Goal: Information Seeking & Learning: Find specific fact

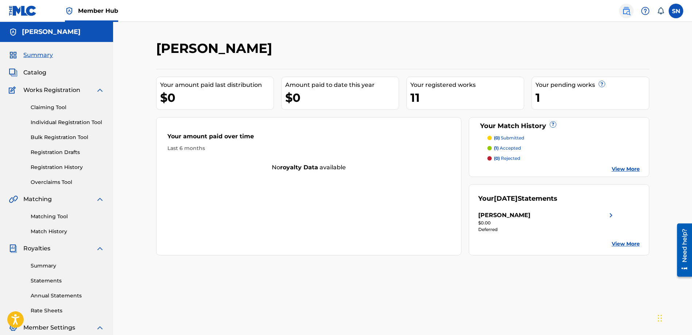
click at [625, 9] on img at bounding box center [626, 11] width 9 height 9
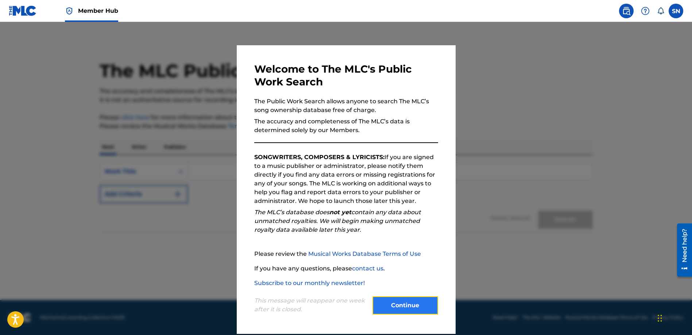
click at [385, 303] on button "Continue" at bounding box center [405, 305] width 66 height 18
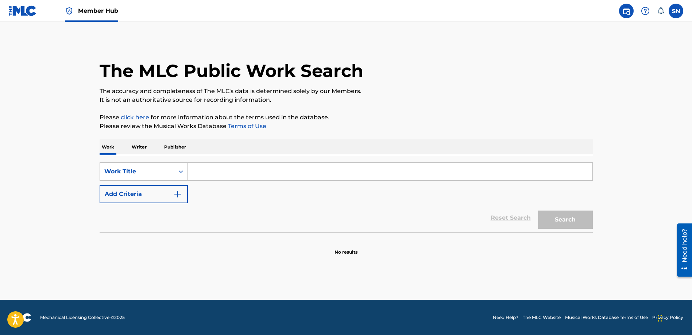
click at [217, 175] on input "Search Form" at bounding box center [390, 172] width 404 height 18
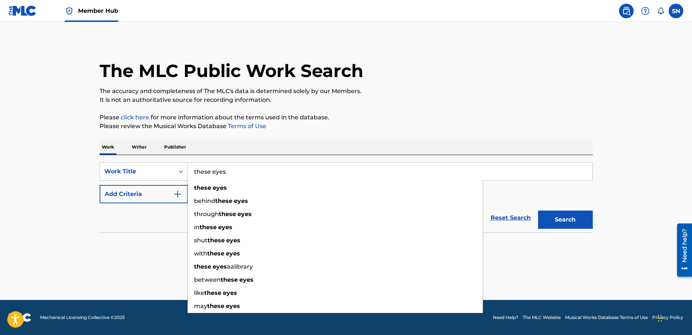
type input "these eyes"
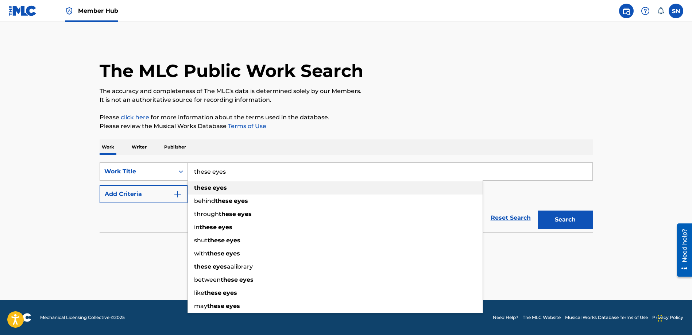
click at [213, 186] on strong "eyes" at bounding box center [220, 187] width 14 height 7
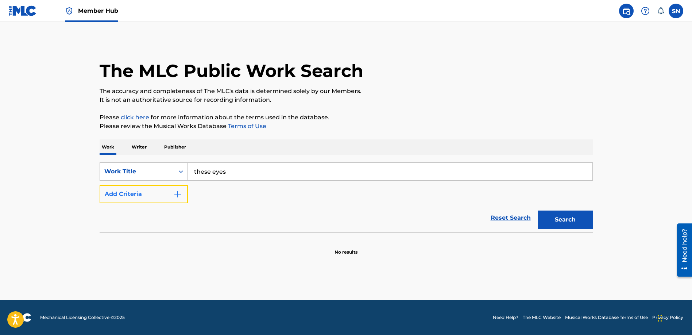
click at [154, 190] on button "Add Criteria" at bounding box center [144, 194] width 88 height 18
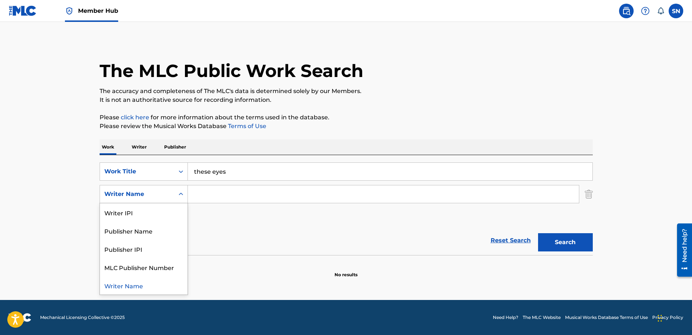
click at [169, 193] on div "Writer Name" at bounding box center [137, 194] width 66 height 9
click at [237, 200] on input "Search Form" at bounding box center [383, 194] width 391 height 18
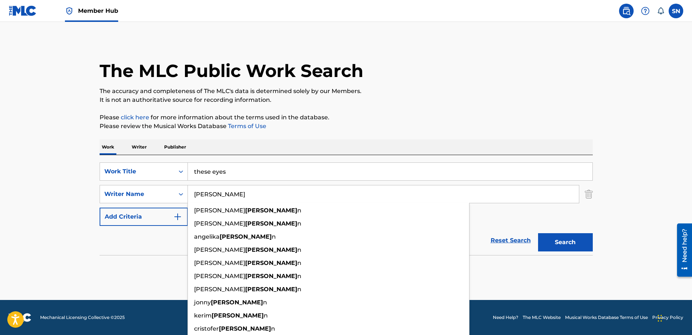
type input "[PERSON_NAME]"
click at [538, 233] on button "Search" at bounding box center [565, 242] width 55 height 18
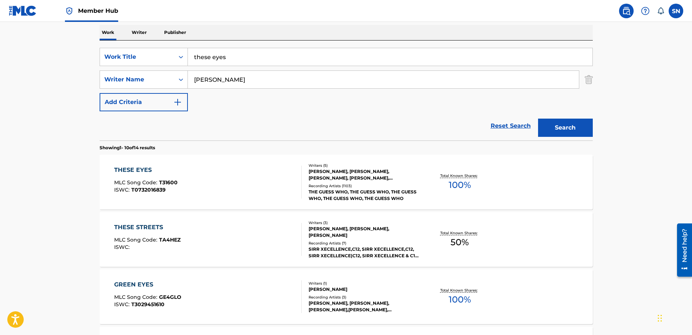
scroll to position [150, 0]
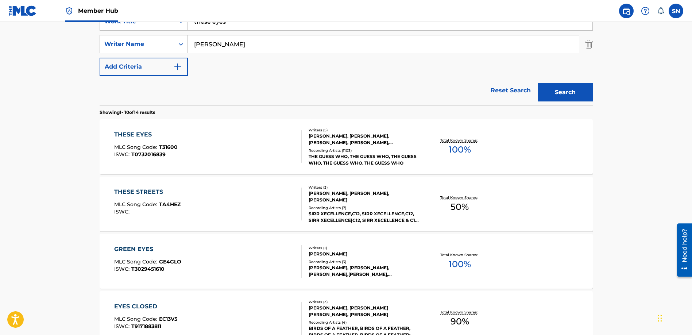
click at [369, 141] on div "[PERSON_NAME], [PERSON_NAME], [PERSON_NAME], [PERSON_NAME], [PERSON_NAME]" at bounding box center [364, 139] width 110 height 13
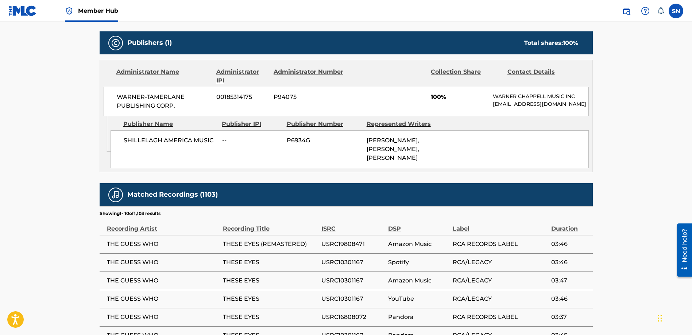
scroll to position [348, 0]
